Goal: Transaction & Acquisition: Purchase product/service

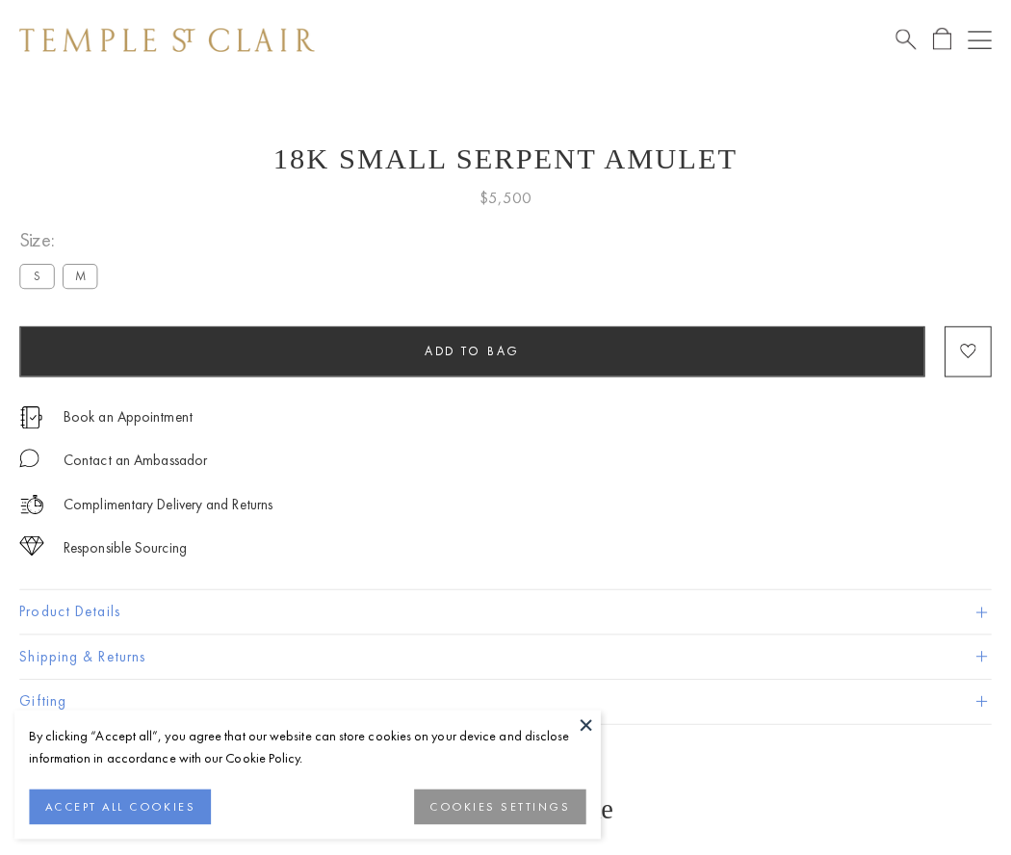
scroll to position [24, 0]
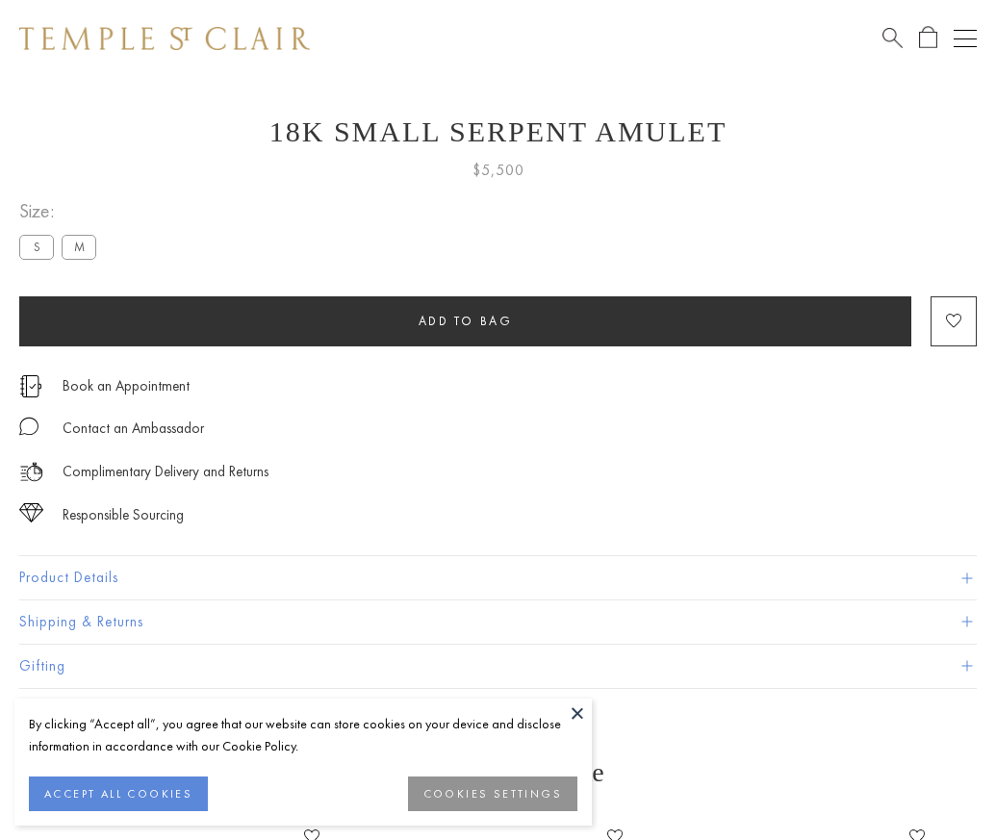
click at [465, 321] on span "Add to bag" at bounding box center [466, 321] width 94 height 16
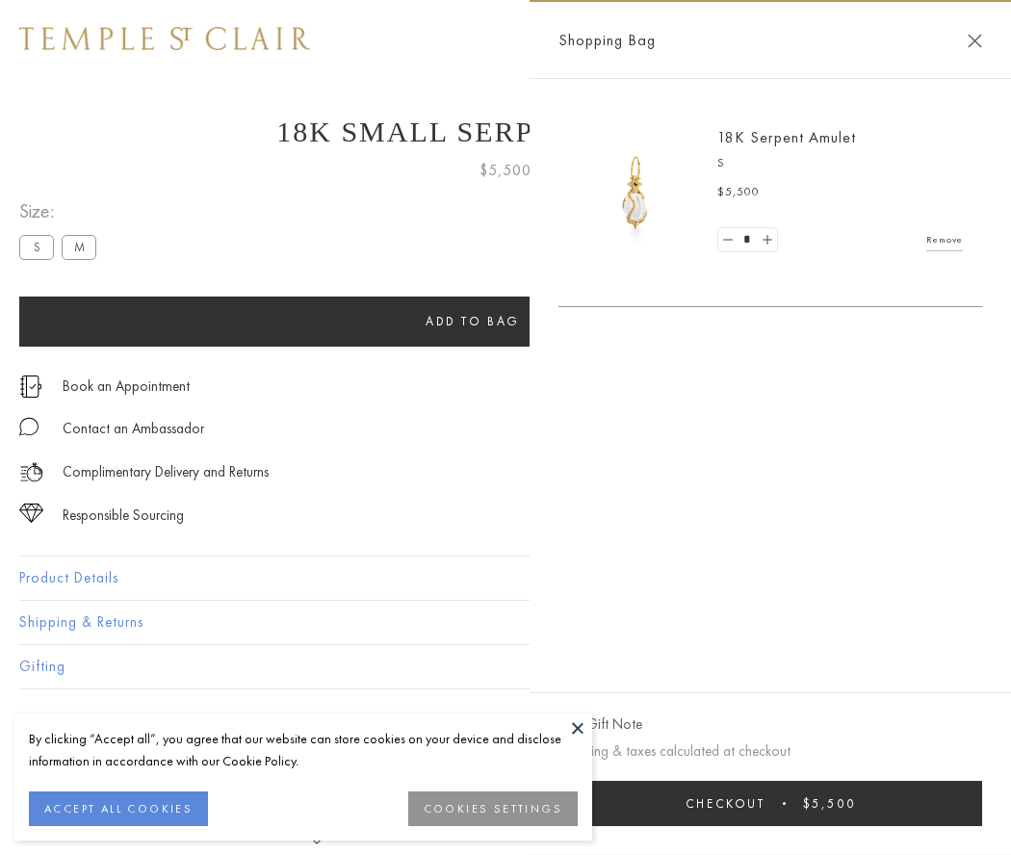
click at [765, 803] on span "Checkout" at bounding box center [725, 803] width 80 height 16
